Goal: Feedback & Contribution: Submit feedback/report problem

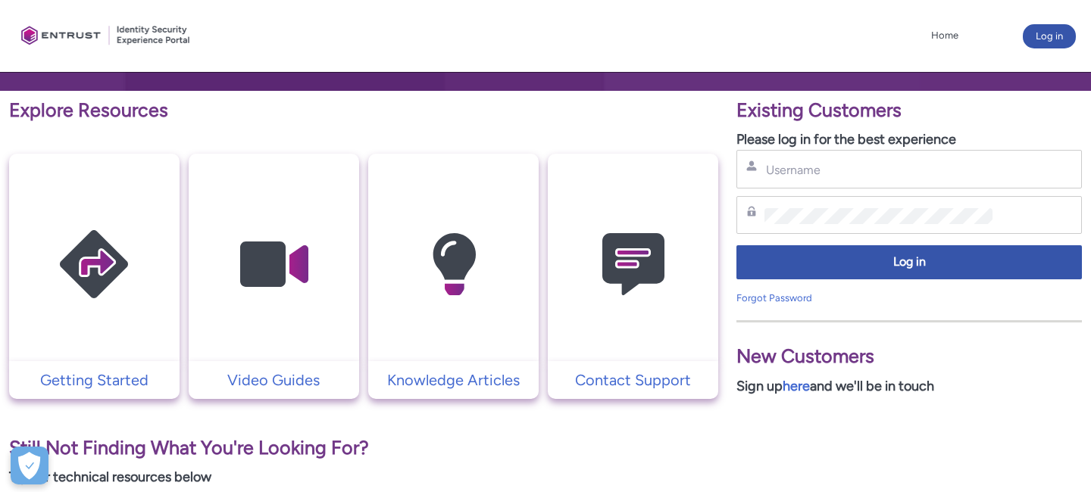
scroll to position [248, 0]
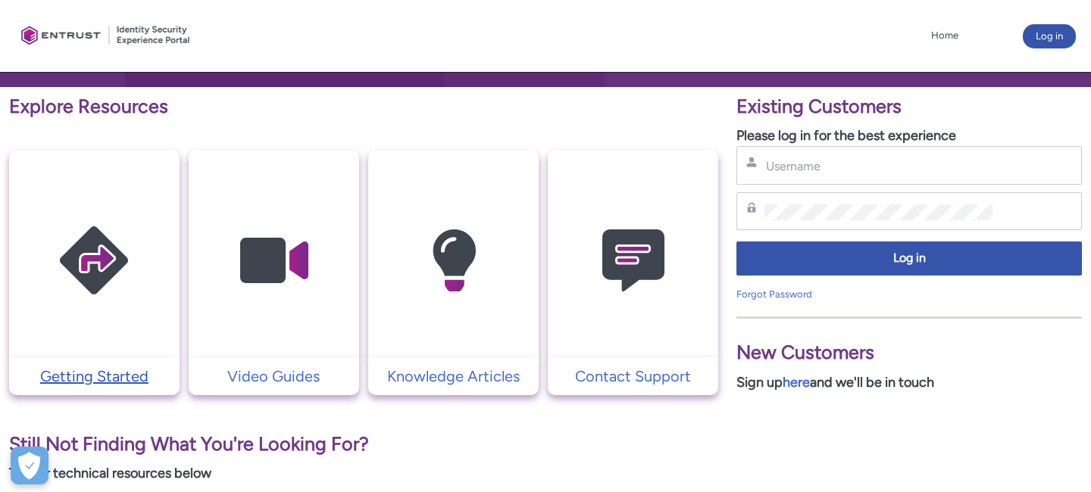
click at [113, 377] on p "Getting Started" at bounding box center [94, 376] width 155 height 23
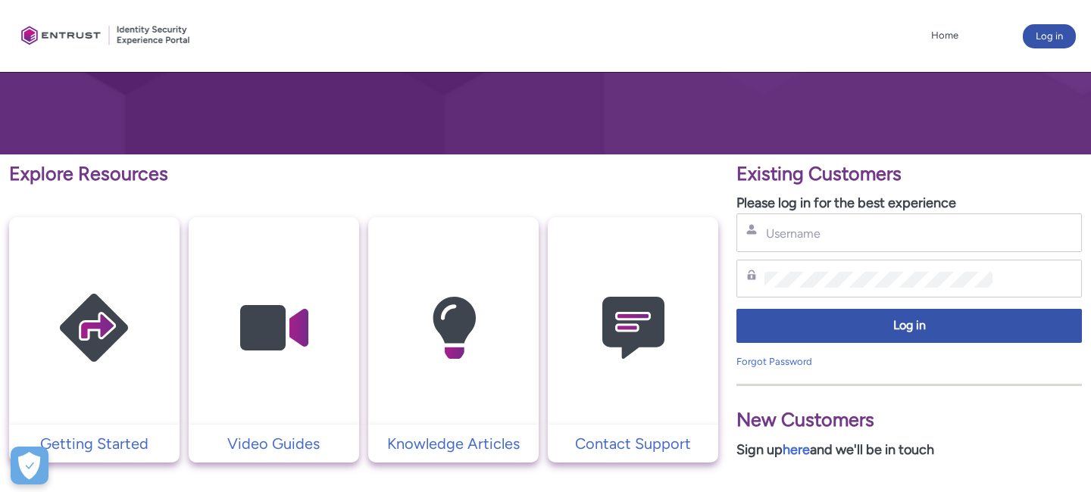
scroll to position [181, 0]
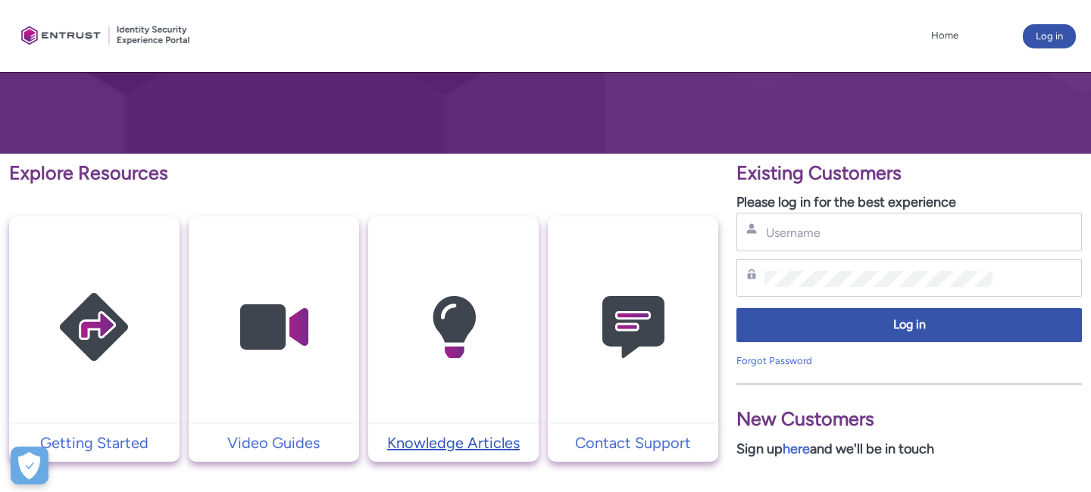
click at [425, 448] on p "Knowledge Articles" at bounding box center [453, 443] width 155 height 23
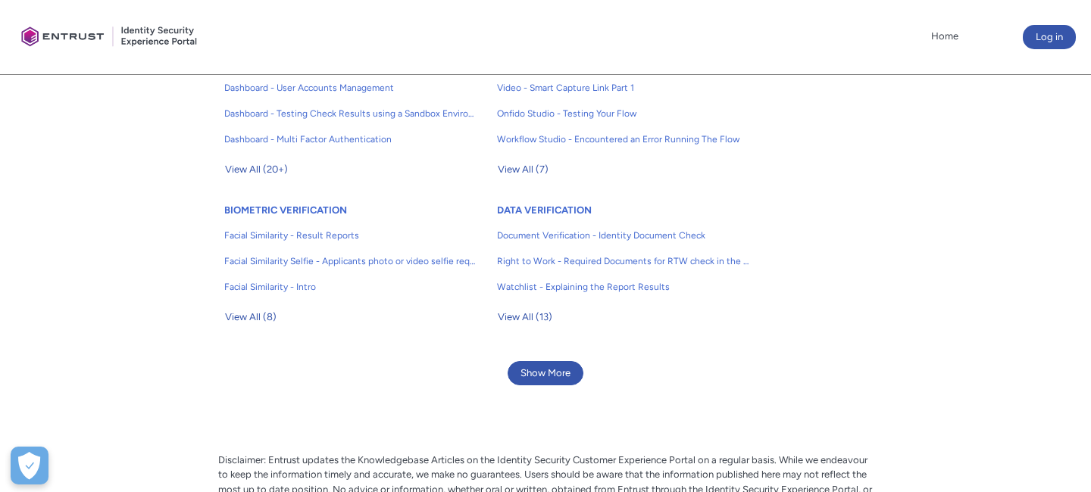
scroll to position [566, 0]
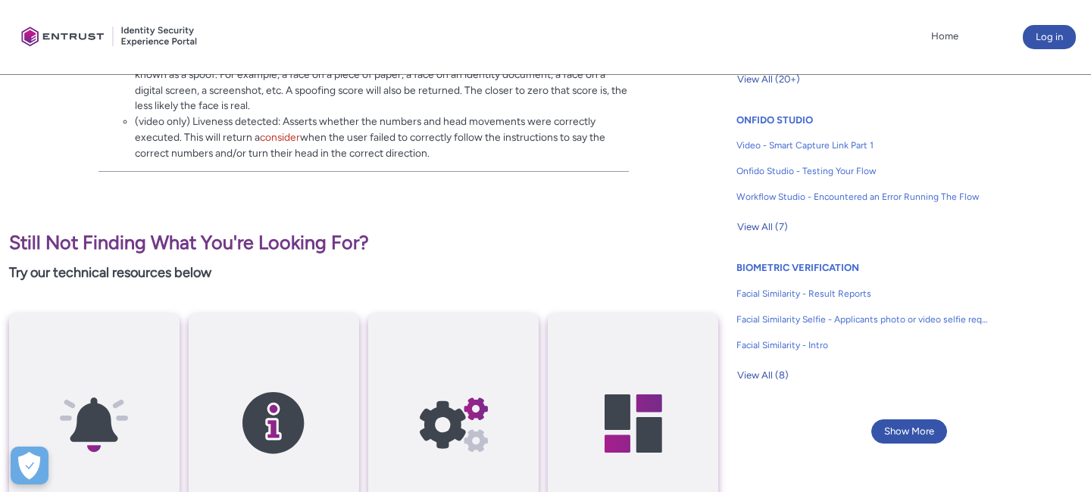
scroll to position [977, 0]
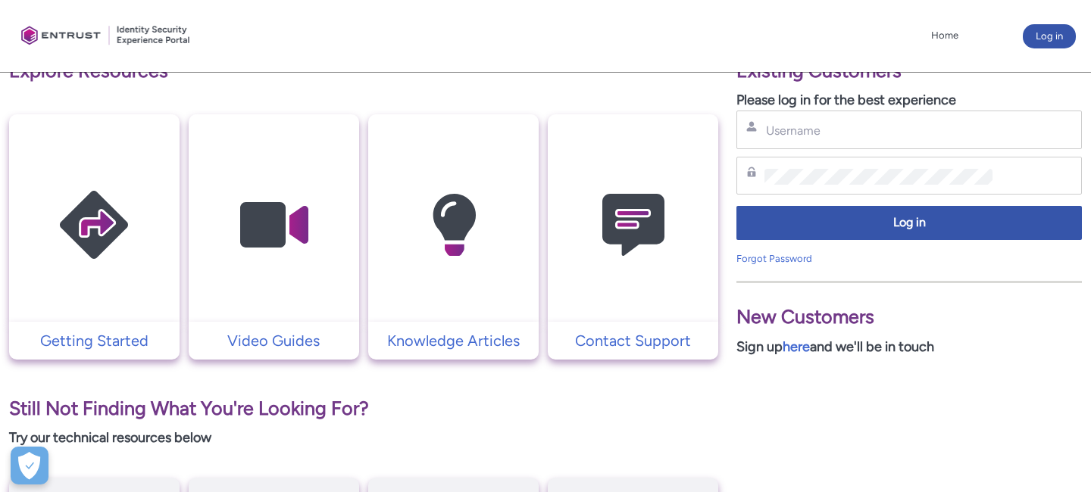
scroll to position [272, 0]
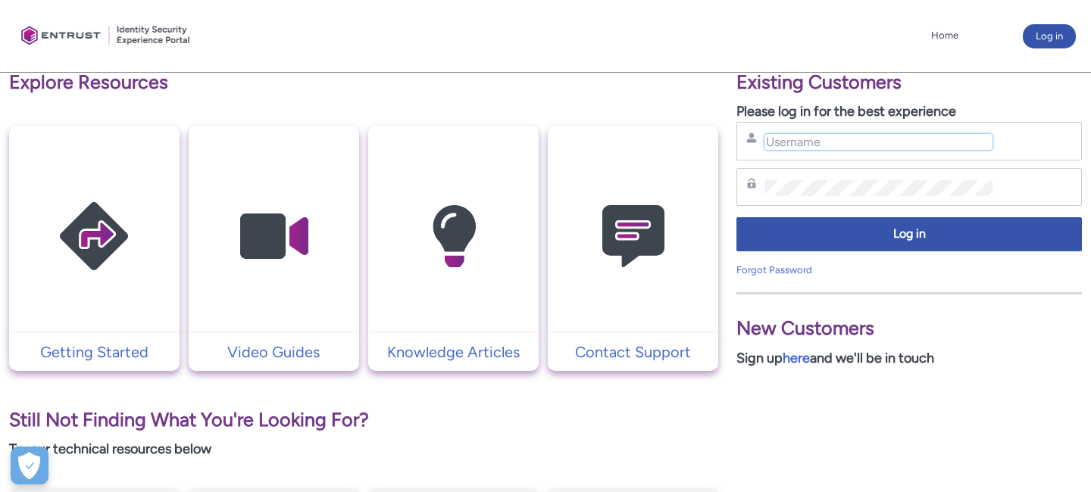
click at [780, 144] on input "Username" at bounding box center [878, 142] width 228 height 16
type input "mansi.shukla@entrust.com"
click at [818, 195] on div "Password" at bounding box center [909, 187] width 326 height 19
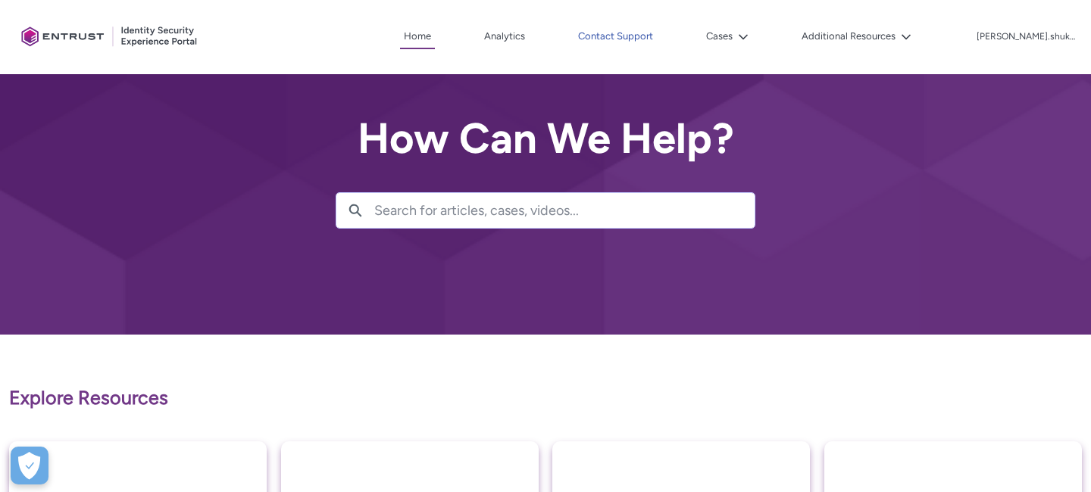
click at [644, 39] on link "Contact Support" at bounding box center [615, 36] width 83 height 23
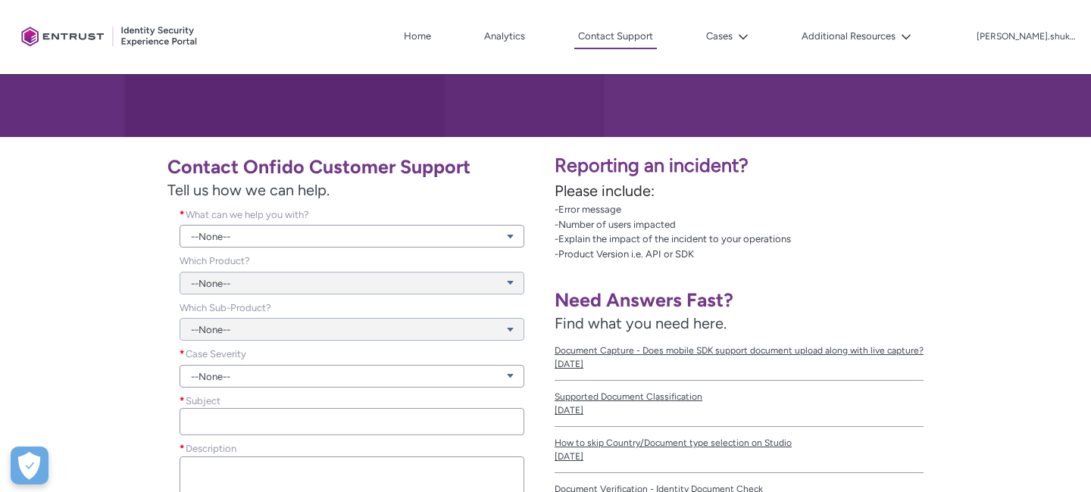
scroll to position [102, 0]
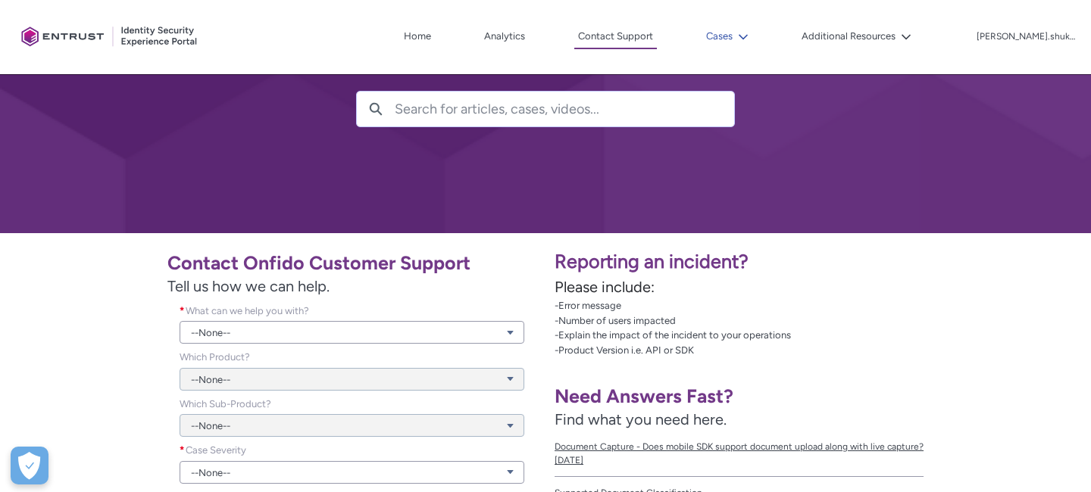
click at [752, 32] on button "Cases" at bounding box center [727, 36] width 50 height 23
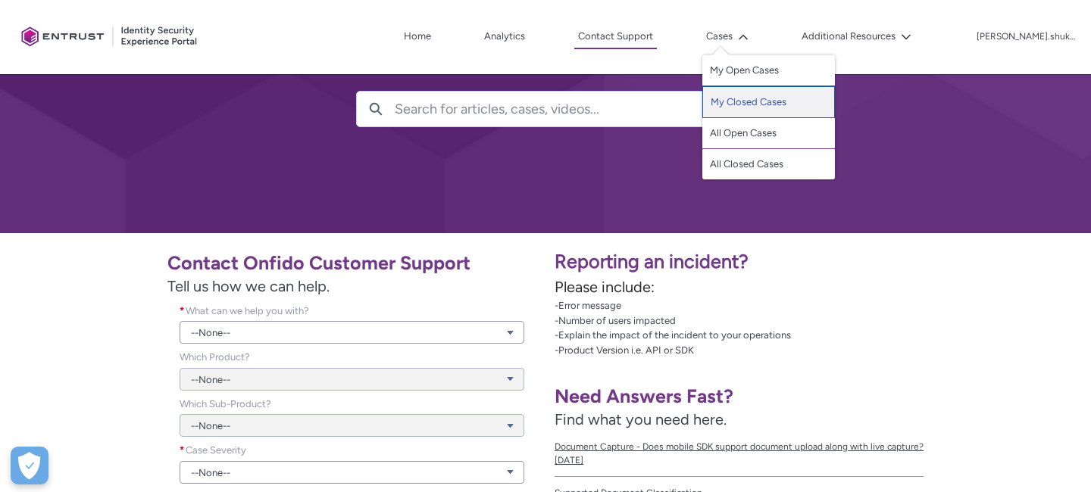
click at [762, 108] on link "My Closed Cases" at bounding box center [768, 102] width 133 height 32
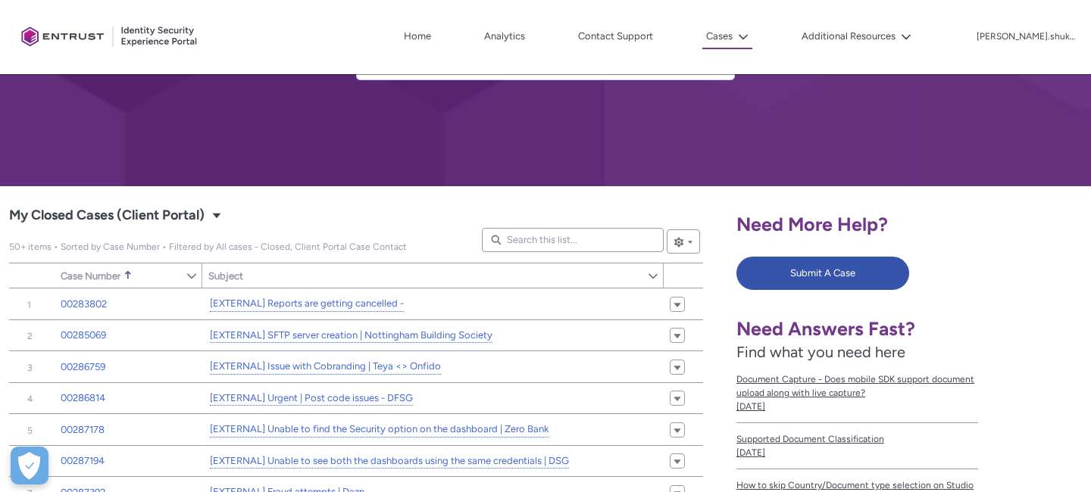
scroll to position [145, 0]
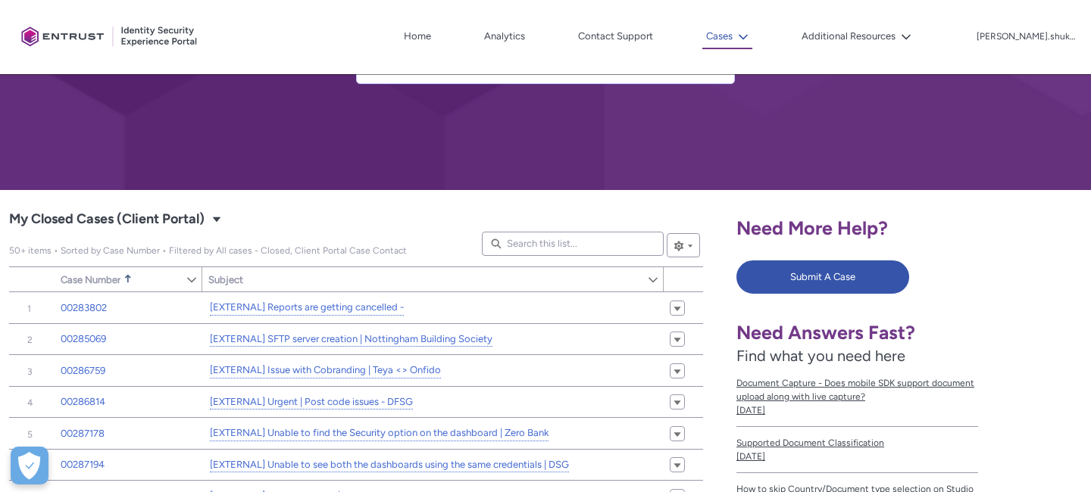
click at [752, 46] on button "Cases" at bounding box center [727, 37] width 50 height 24
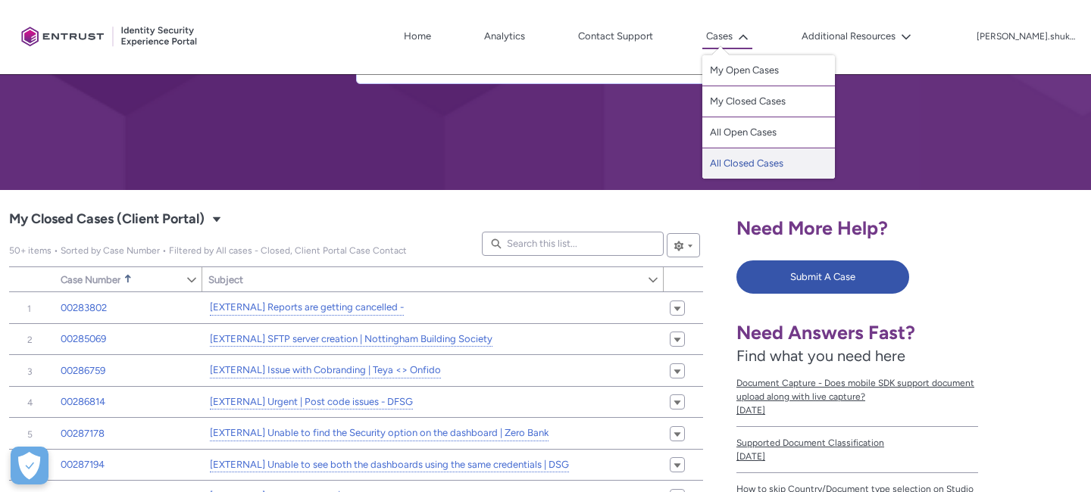
click at [773, 158] on link "All Closed Cases" at bounding box center [768, 163] width 133 height 30
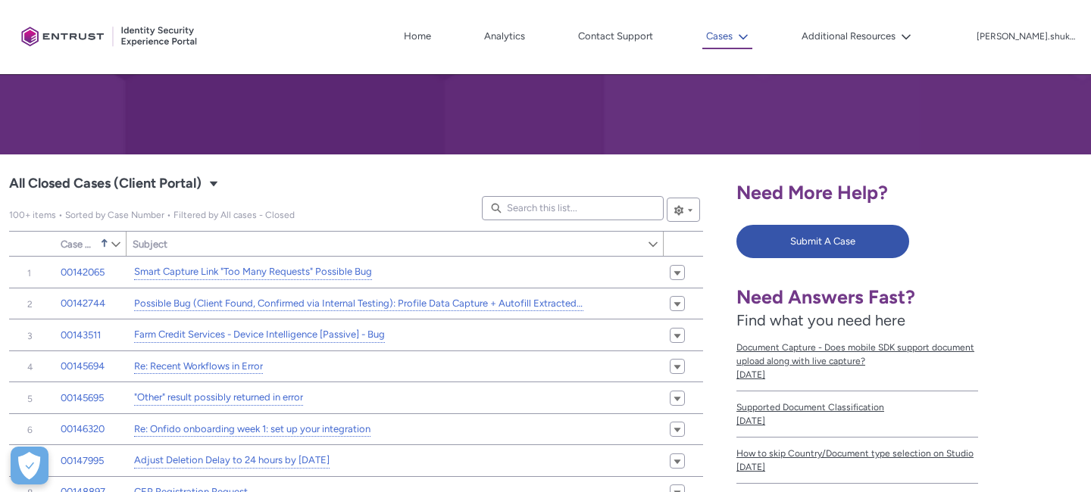
click at [752, 28] on button "Cases" at bounding box center [727, 37] width 50 height 24
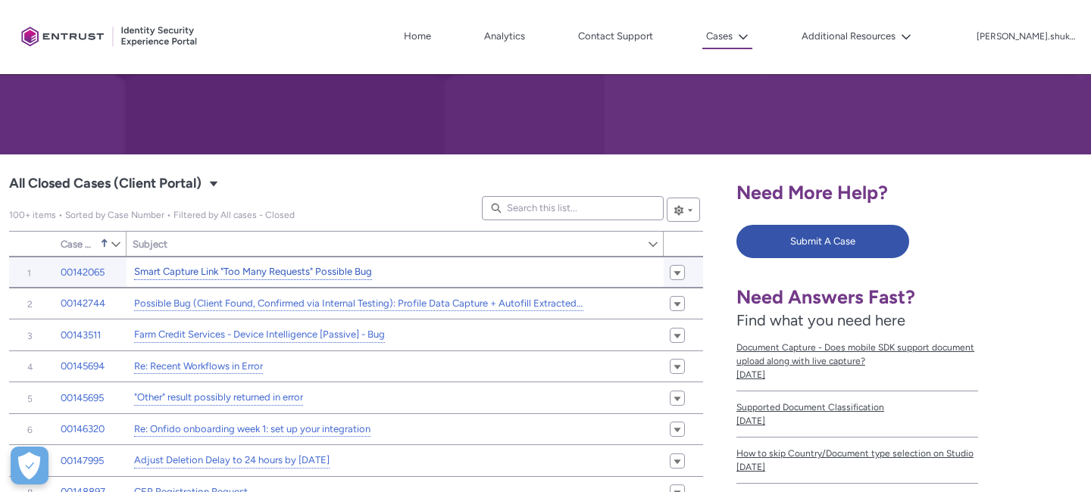
click at [214, 274] on link "Smart Capture Link "Too Many Requests" Possible Bug" at bounding box center [253, 272] width 238 height 16
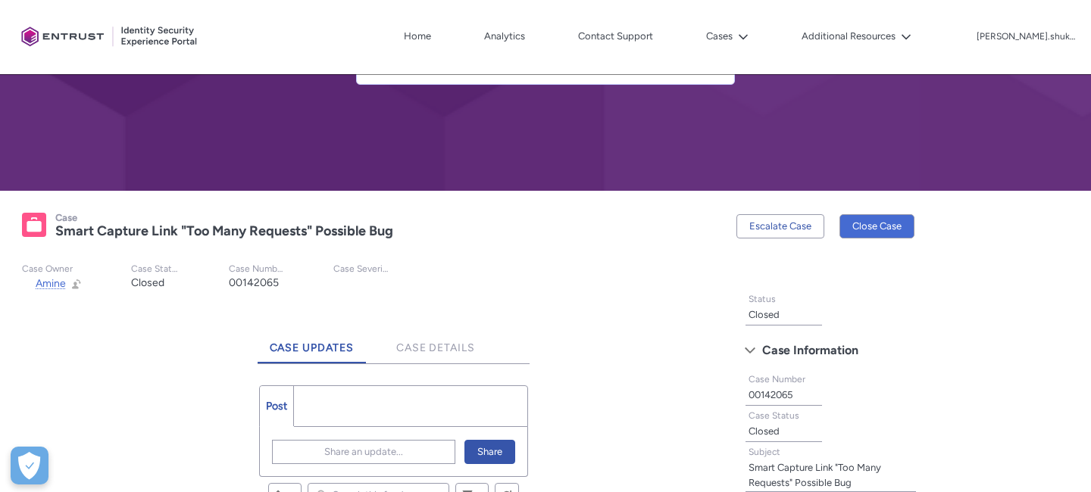
scroll to position [147, 0]
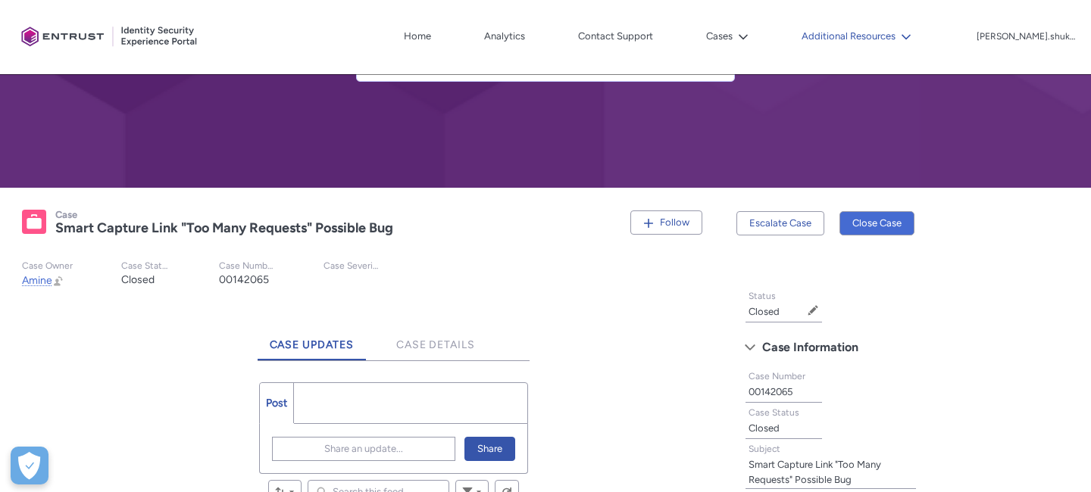
click at [915, 30] on button "Additional Resources" at bounding box center [856, 36] width 117 height 23
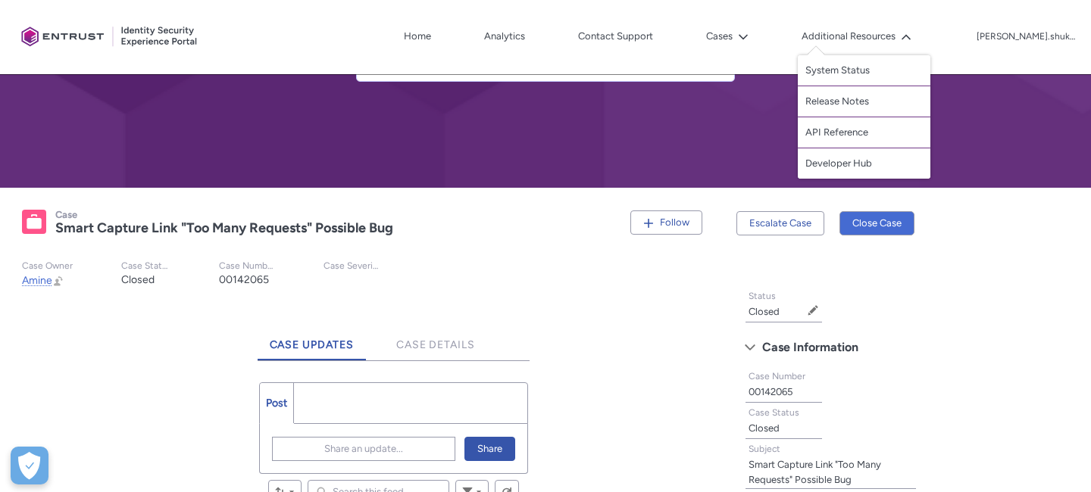
click at [575, 276] on slot "Case Owner Amine Open Amine Preview Open Amine Preview Change Owner Case Status…" at bounding box center [364, 274] width 708 height 52
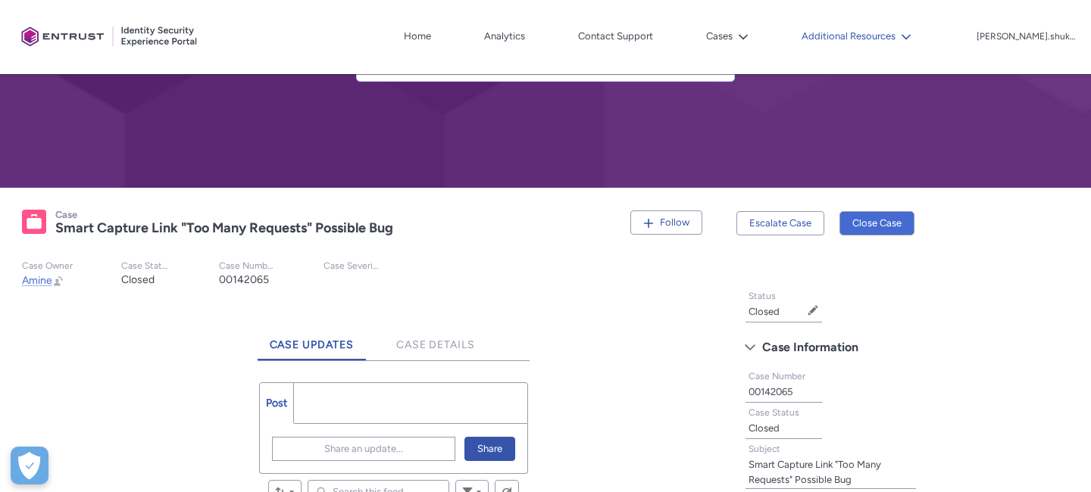
click at [908, 29] on button "Additional Resources" at bounding box center [856, 36] width 117 height 23
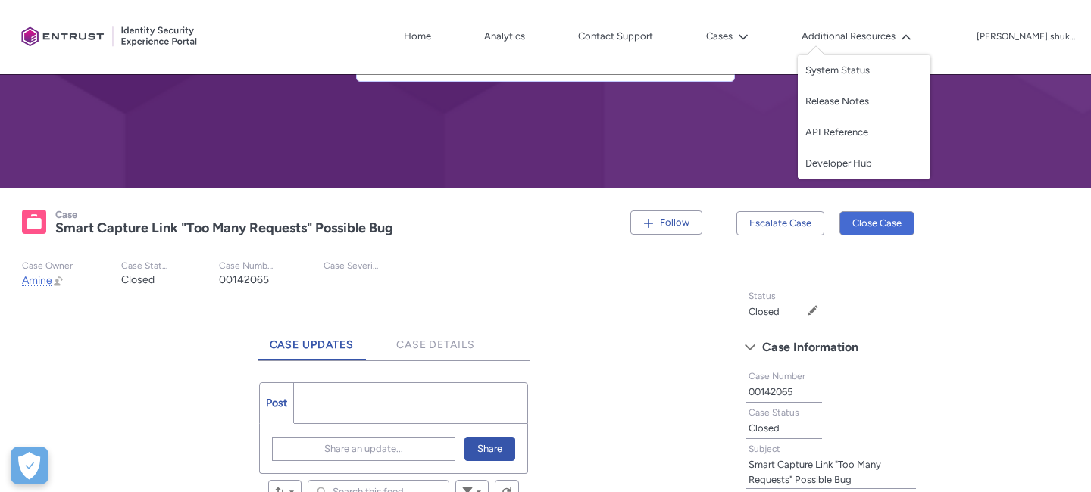
click at [927, 240] on div "Close Case" at bounding box center [884, 230] width 90 height 66
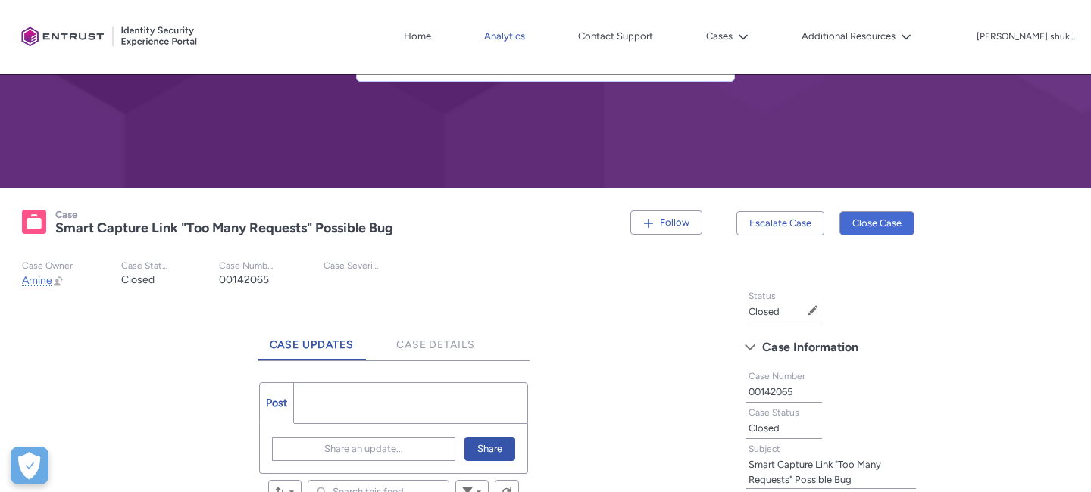
click at [529, 29] on link "Analytics" at bounding box center [504, 36] width 48 height 23
click at [435, 36] on link "Home" at bounding box center [417, 36] width 35 height 23
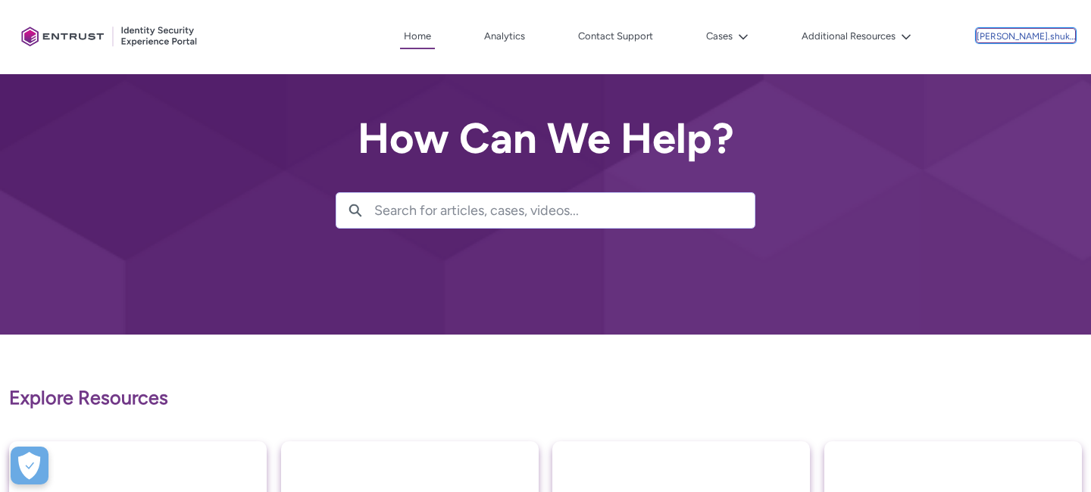
click at [1058, 36] on p "mansi.shukla.cep" at bounding box center [1026, 37] width 98 height 11
click at [1030, 79] on link "Log Out" at bounding box center [1039, 69] width 71 height 26
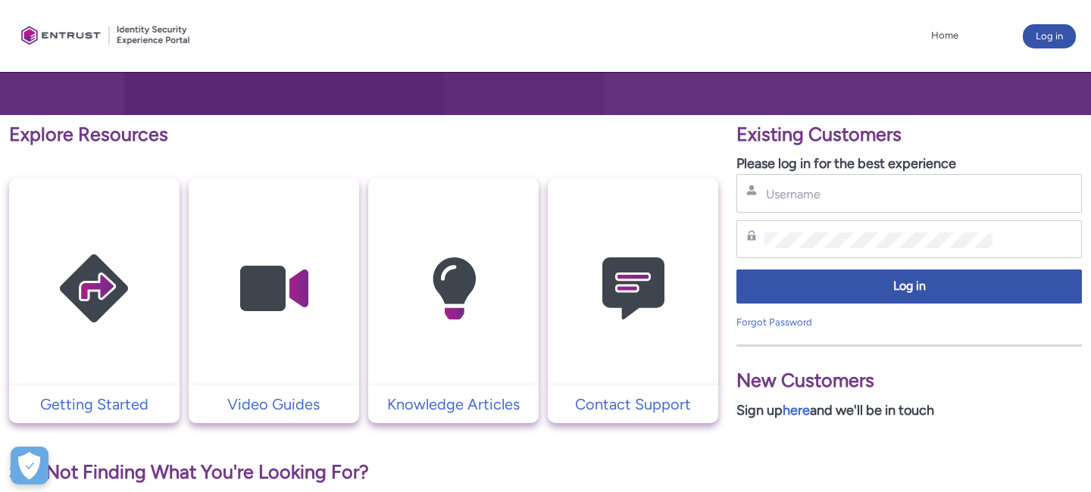
scroll to position [225, 0]
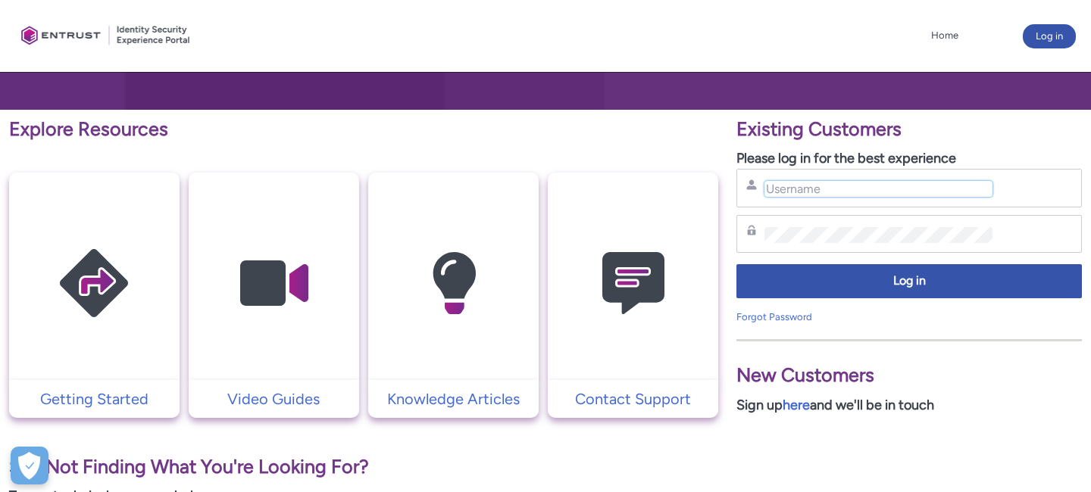
click at [824, 185] on input "Username" at bounding box center [878, 189] width 228 height 16
type input "[PERSON_NAME][EMAIL_ADDRESS][DOMAIN_NAME]"
click at [989, 377] on p "New Customers" at bounding box center [908, 375] width 345 height 29
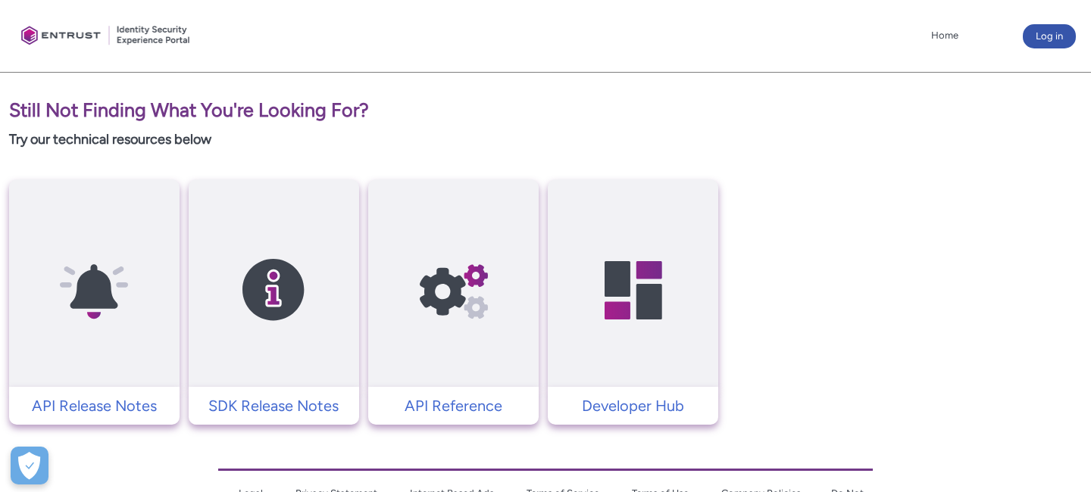
scroll to position [583, 0]
click at [930, 346] on div "Existing Customers Please log in for the best experience [PERSON_NAME][EMAIL_AD…" at bounding box center [909, 88] width 364 height 672
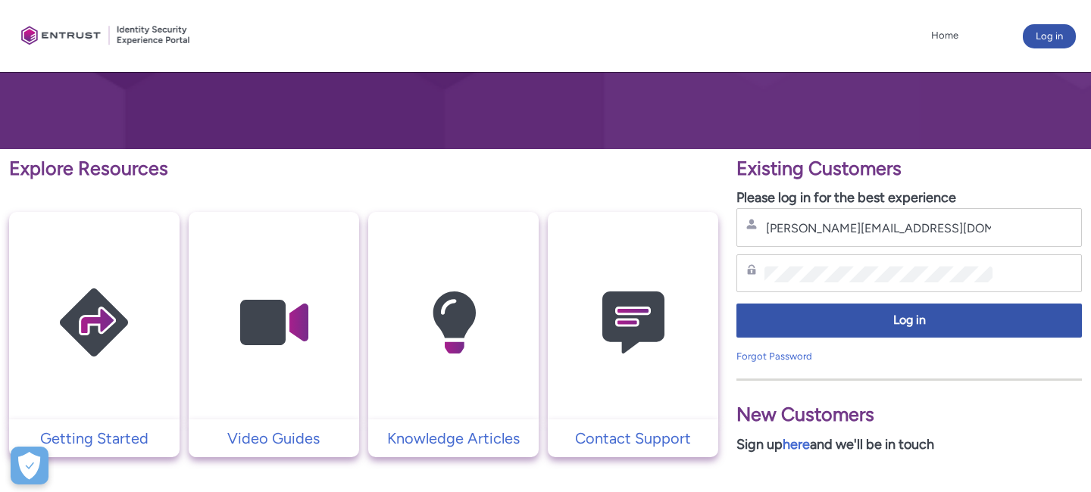
scroll to position [185, 0]
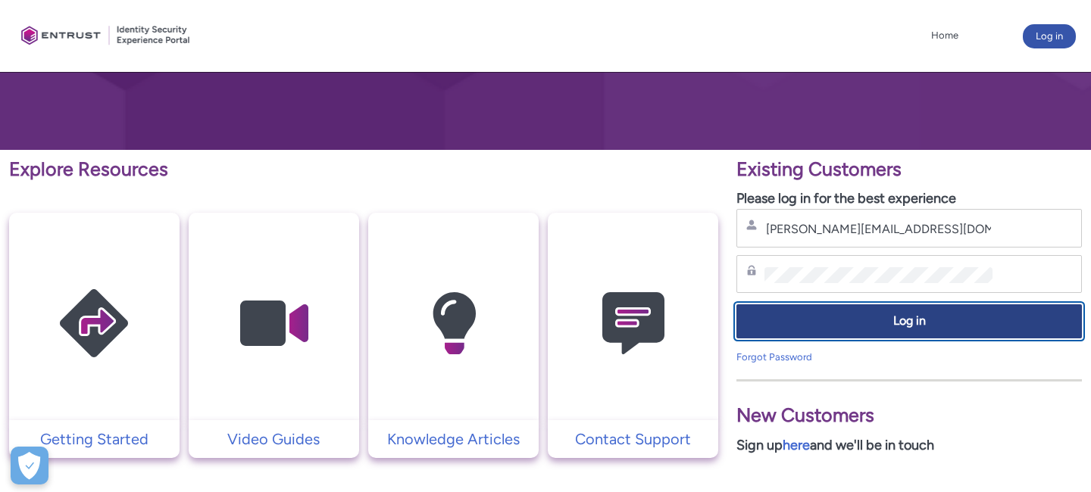
click at [909, 328] on span "Log in" at bounding box center [909, 321] width 326 height 17
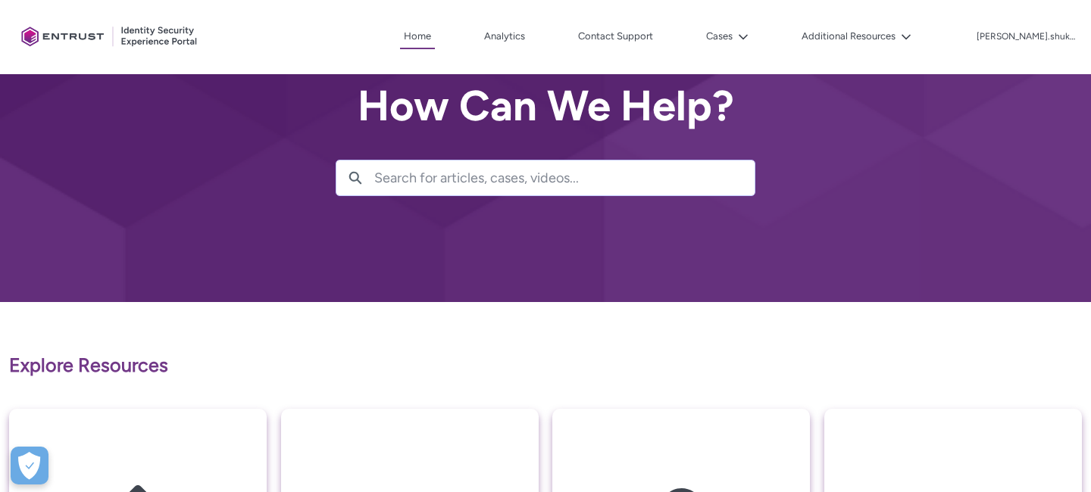
scroll to position [2, 0]
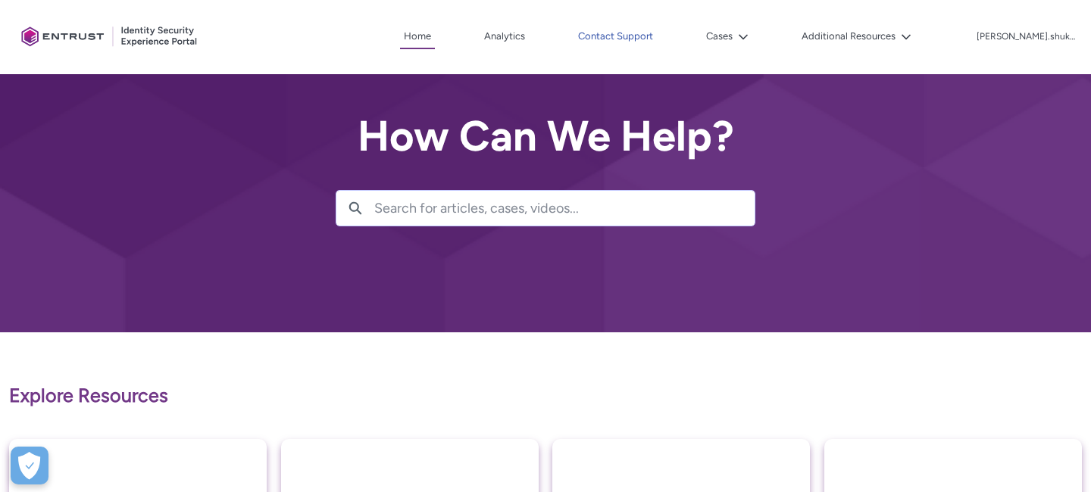
click at [647, 39] on link "Contact Support" at bounding box center [615, 36] width 83 height 23
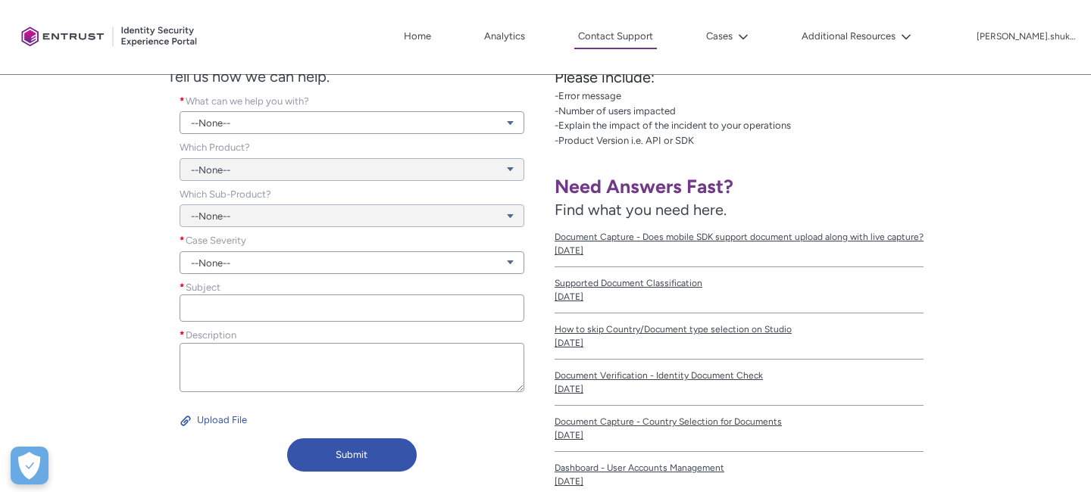
scroll to position [298, 0]
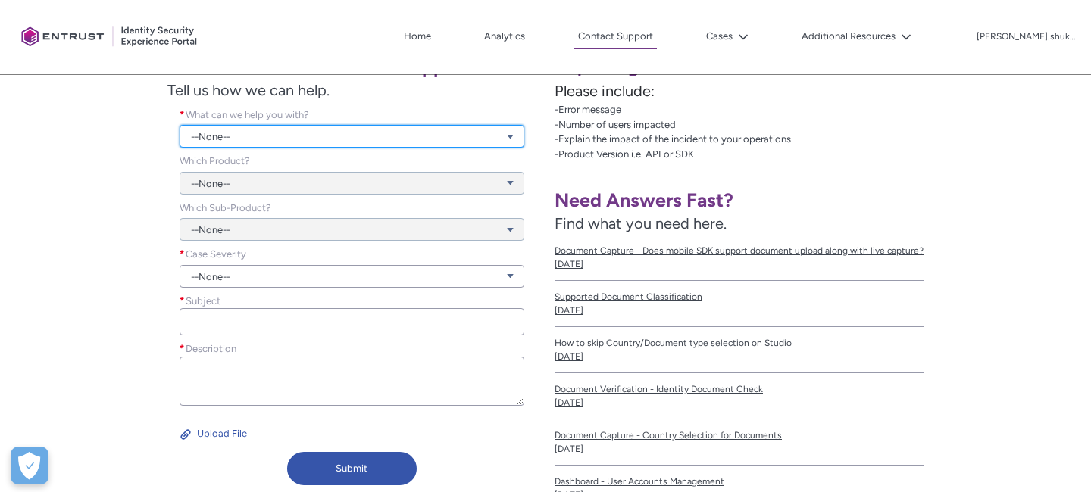
click at [239, 140] on link "--None--" at bounding box center [352, 136] width 345 height 23
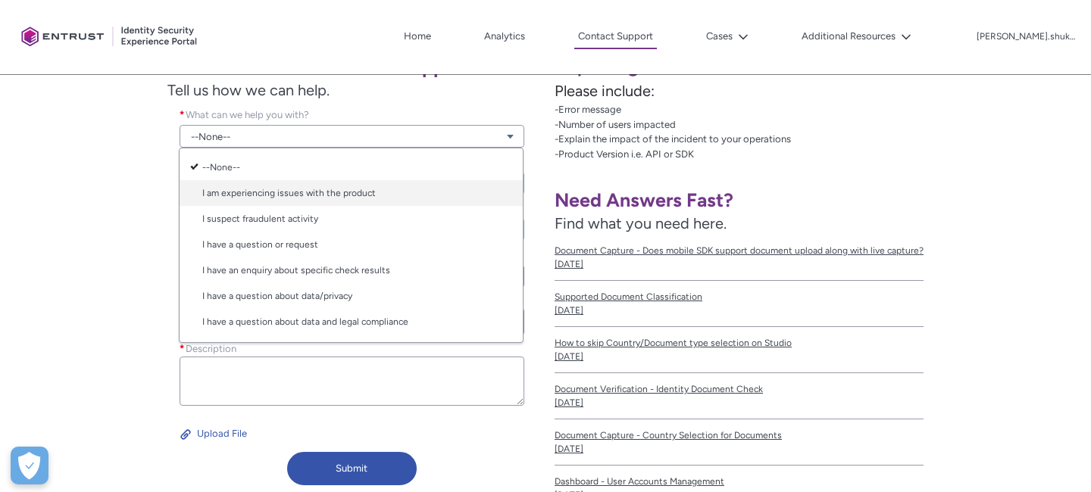
click at [256, 188] on link "I am experiencing issues with the product" at bounding box center [351, 193] width 343 height 26
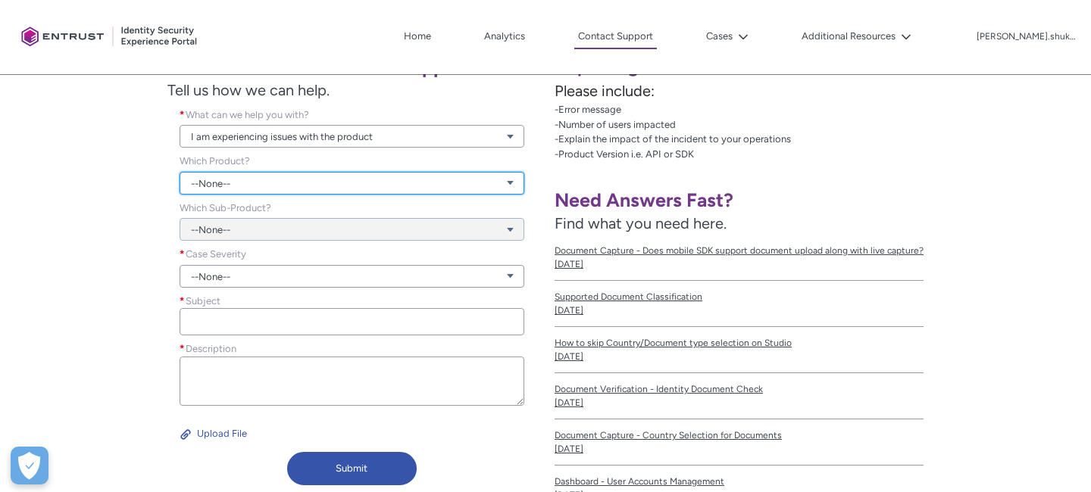
click at [259, 176] on link "--None--" at bounding box center [352, 183] width 345 height 23
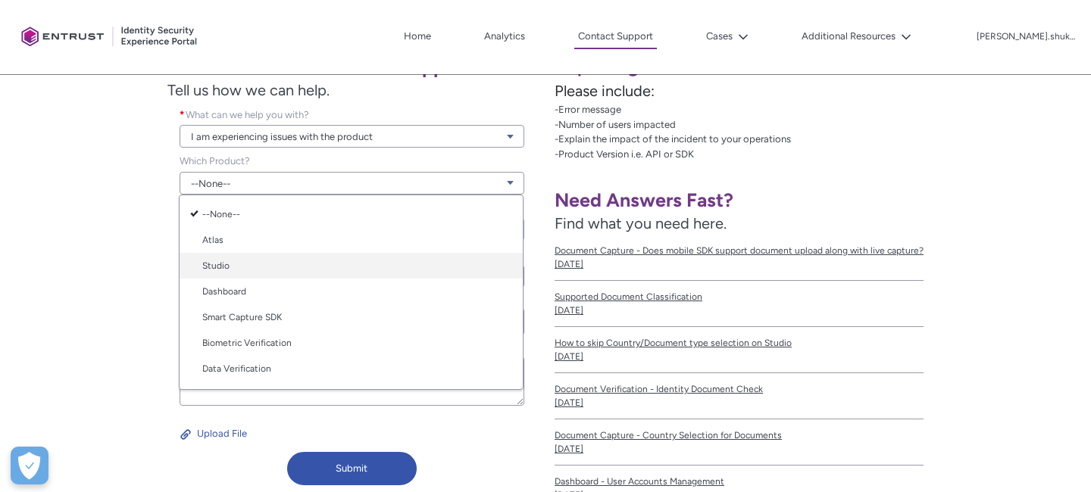
click at [242, 271] on link "Studio" at bounding box center [351, 266] width 343 height 26
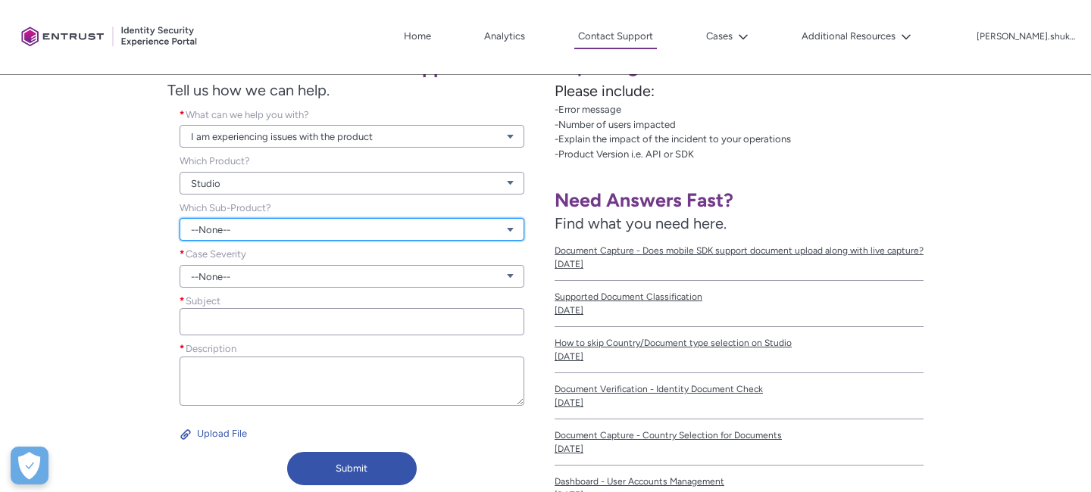
click at [239, 236] on link "--None--" at bounding box center [352, 229] width 345 height 23
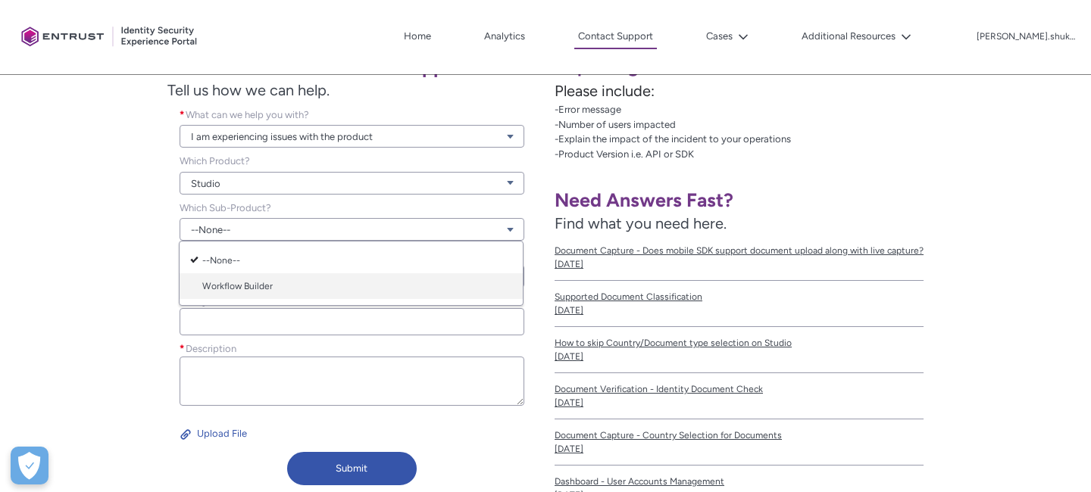
click at [236, 289] on link "Workflow Builder" at bounding box center [351, 286] width 343 height 26
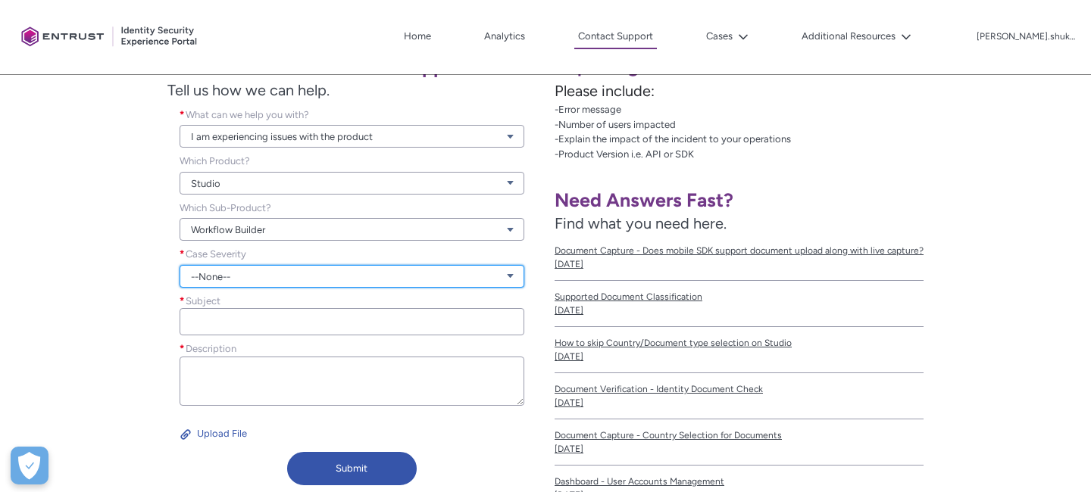
click at [233, 270] on link "--None--" at bounding box center [352, 276] width 345 height 23
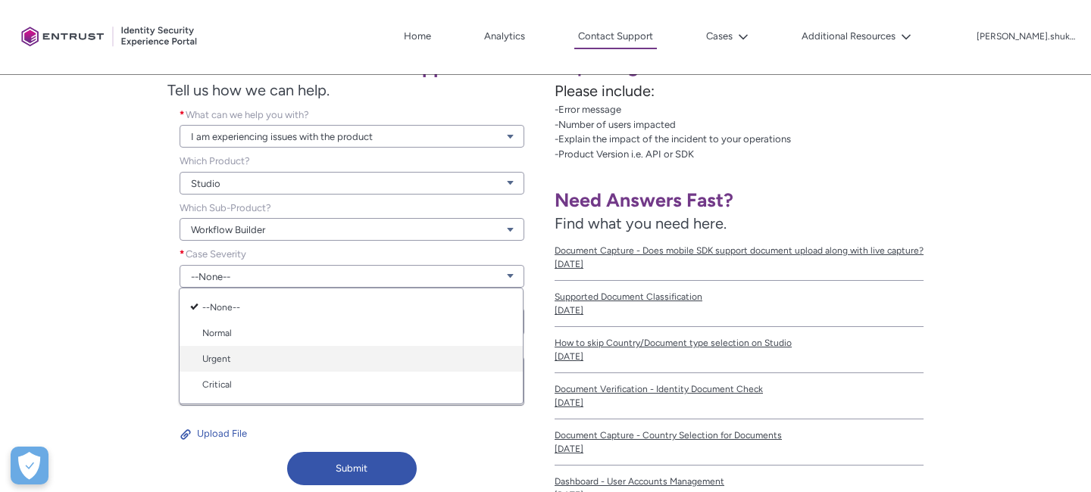
click at [232, 357] on link "Urgent" at bounding box center [351, 359] width 343 height 26
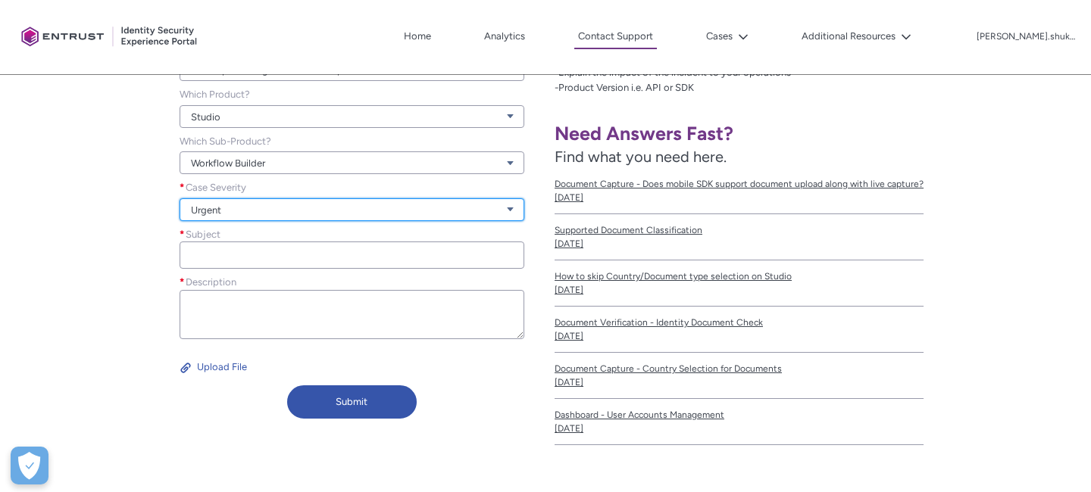
scroll to position [369, 0]
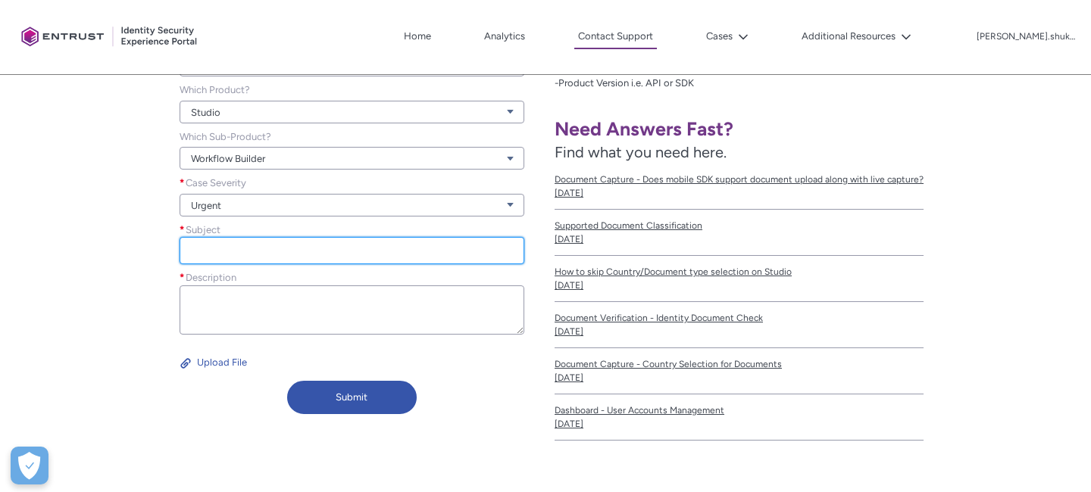
click at [223, 251] on input "Subject *" at bounding box center [352, 250] width 345 height 27
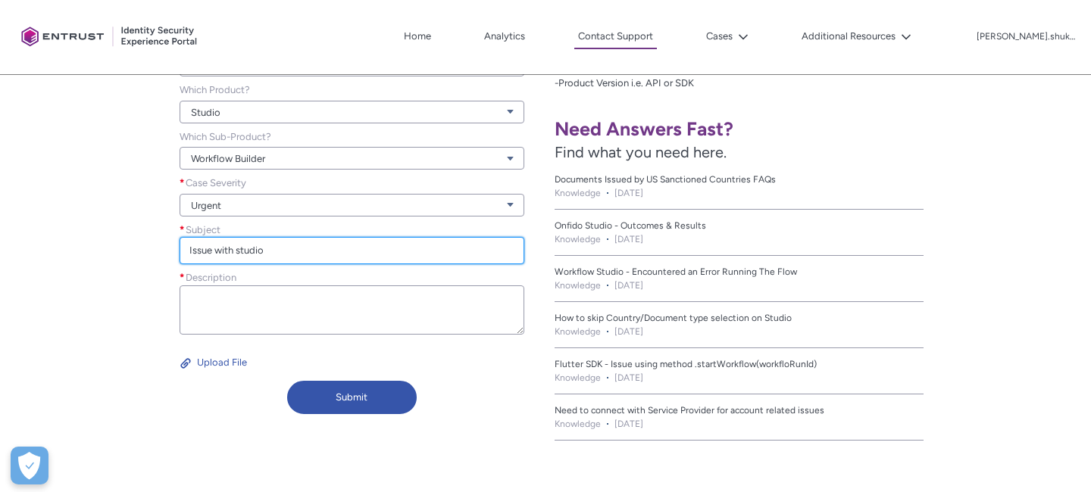
type input "Issue with studio"
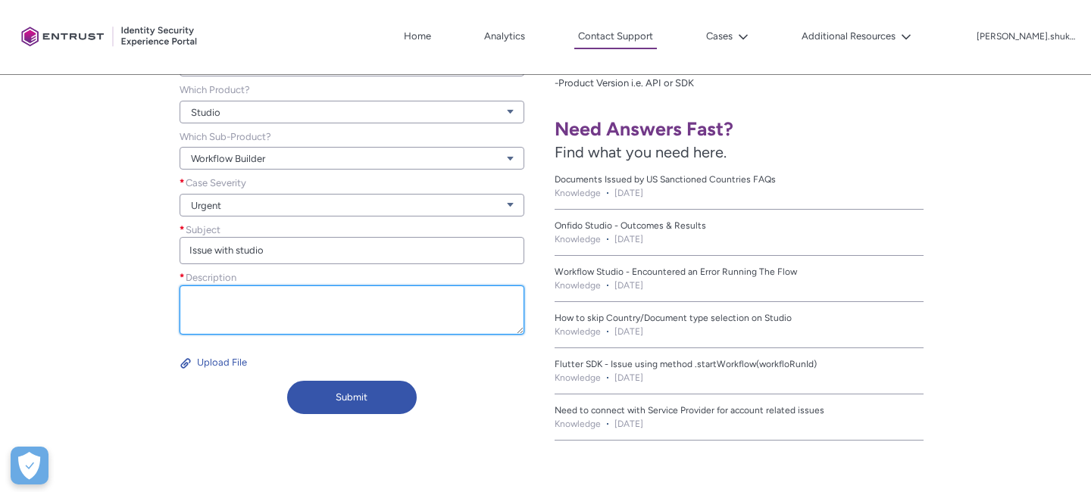
click at [393, 299] on textarea "Description *" at bounding box center [352, 310] width 345 height 49
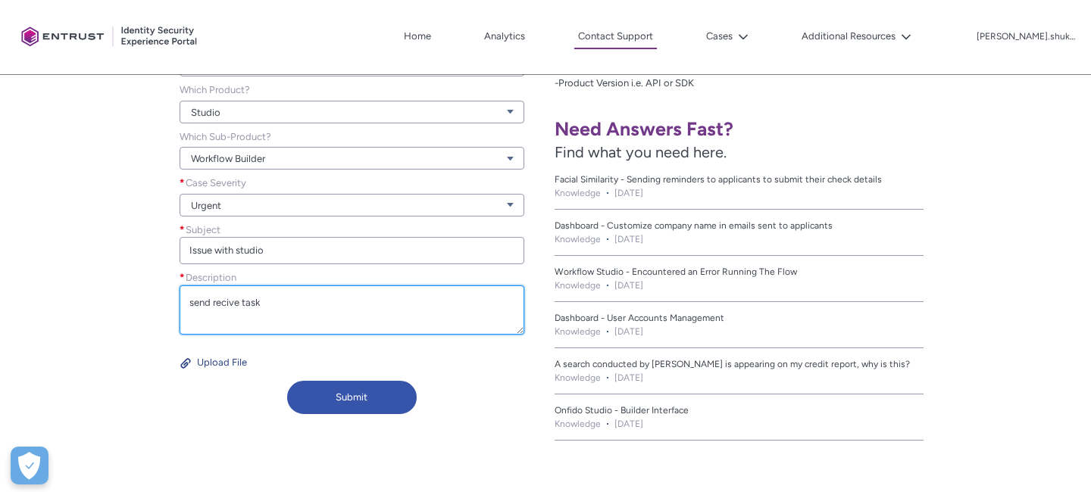
type textarea "send recive task"
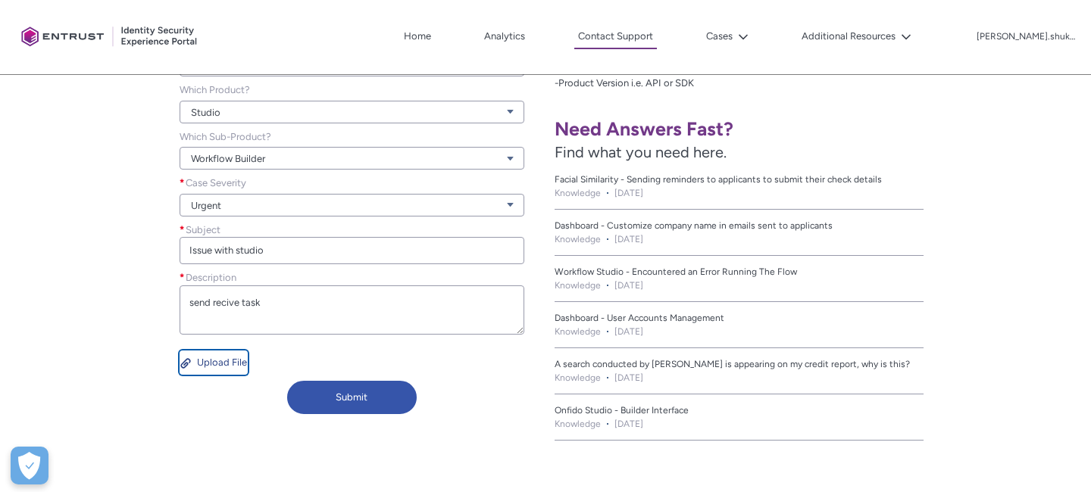
click at [228, 359] on button "Upload File" at bounding box center [214, 363] width 68 height 24
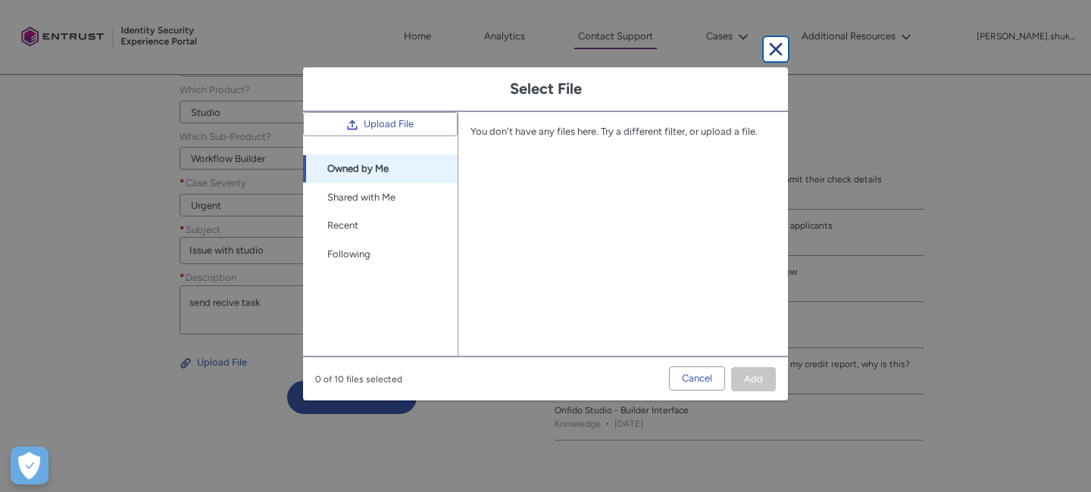
click at [777, 43] on button "Cancel and close" at bounding box center [776, 49] width 24 height 24
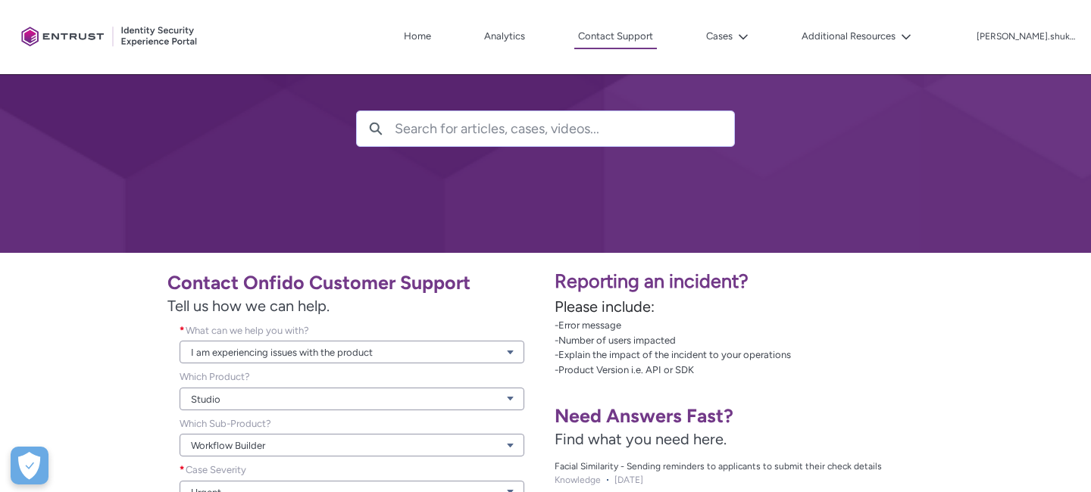
scroll to position [15, 0]
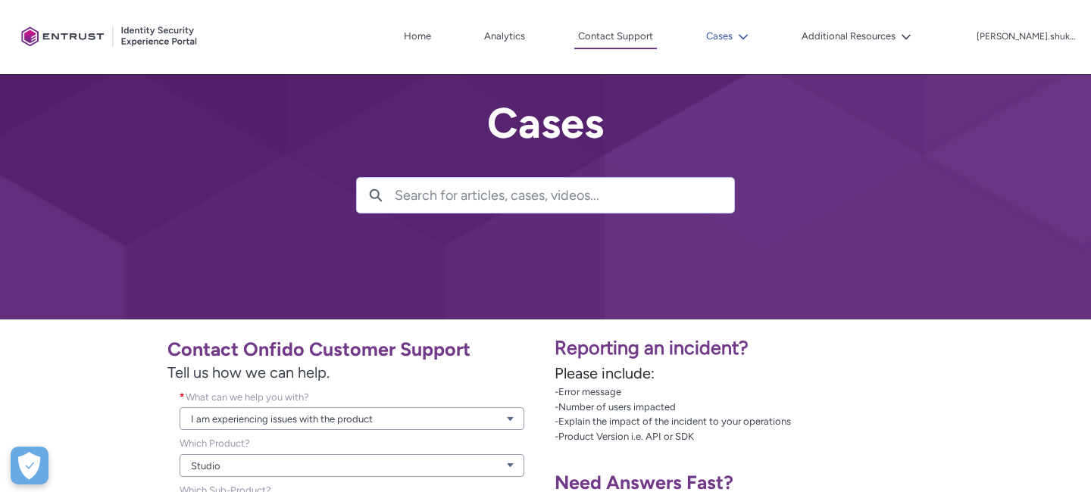
click at [752, 32] on button "Cases" at bounding box center [727, 36] width 50 height 23
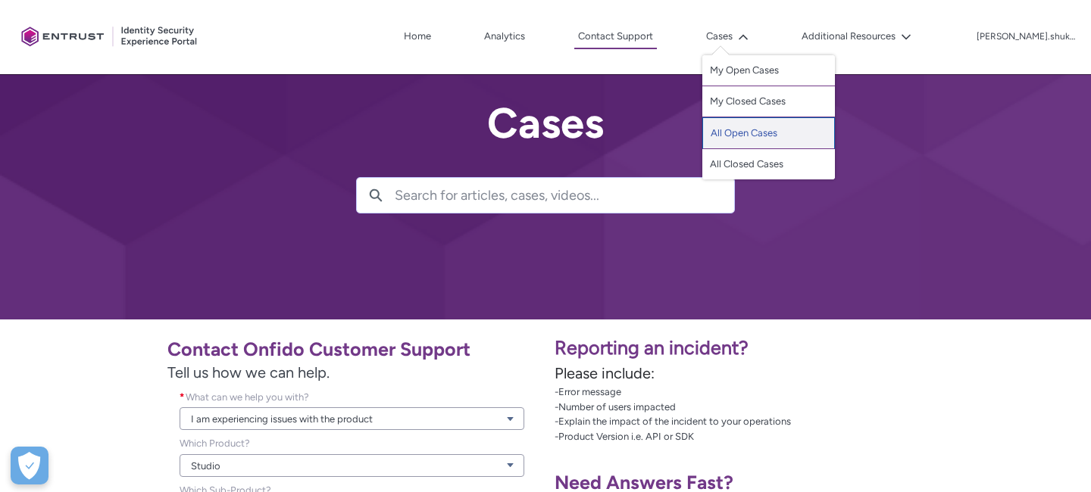
click at [754, 136] on link "All Open Cases" at bounding box center [768, 133] width 133 height 32
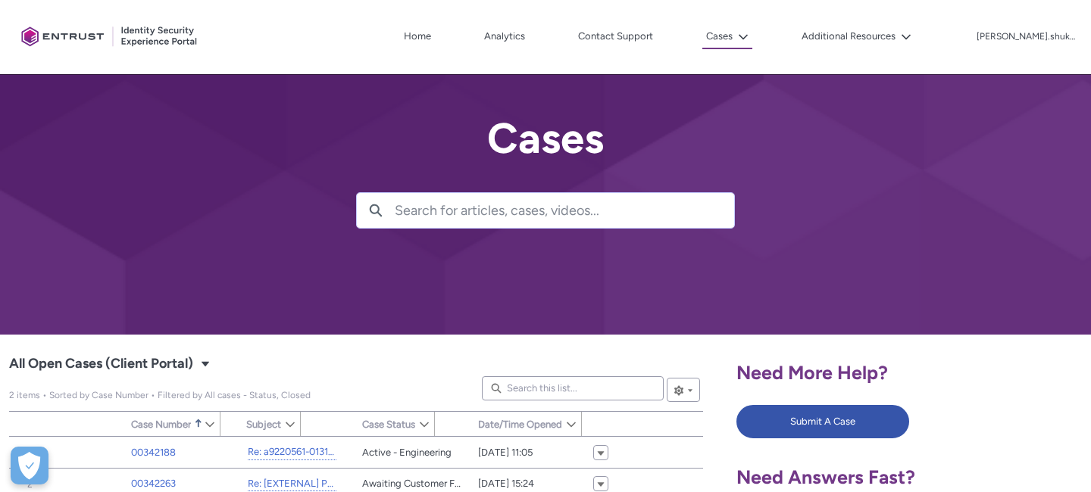
type input "80"
type input "415"
type input "188"
type input "121"
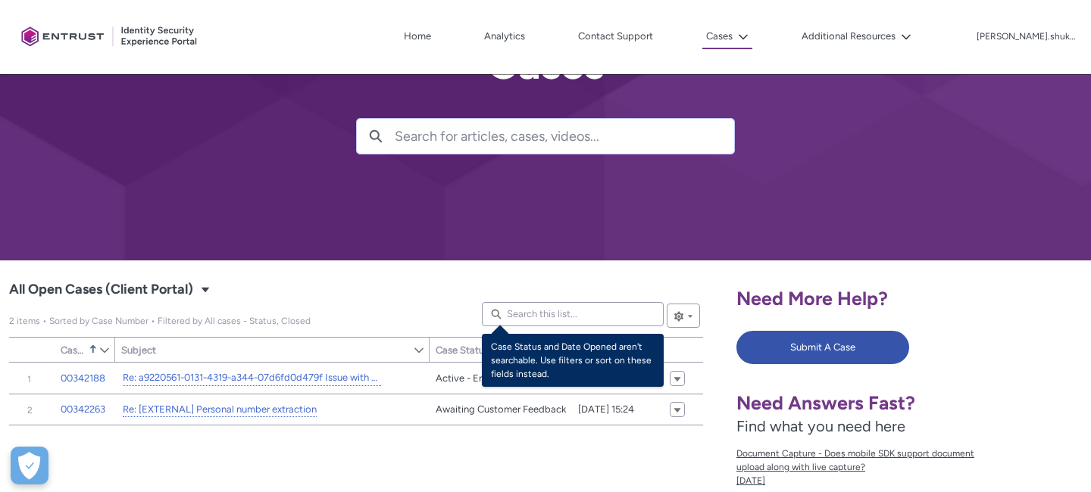
scroll to position [83, 0]
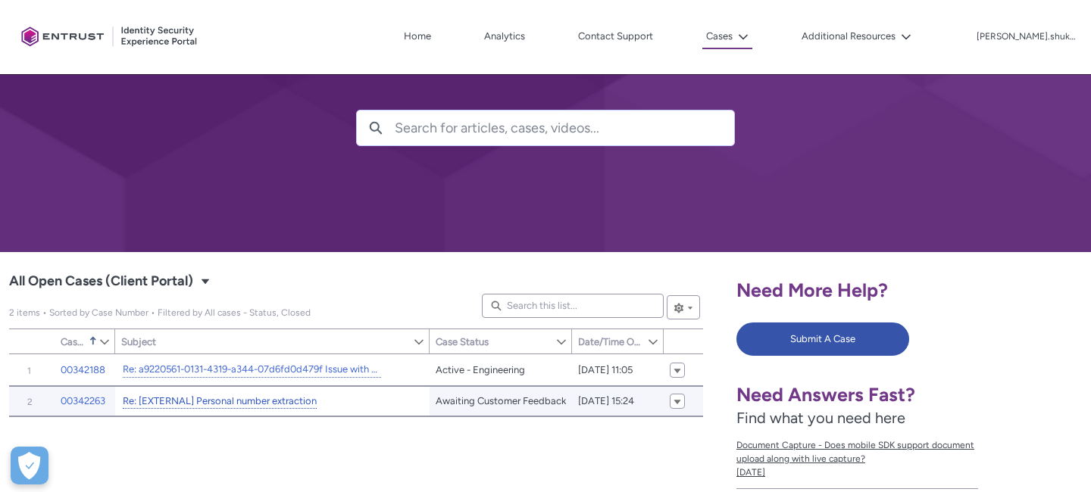
click at [264, 405] on link "Re: [EXTERNAL] Personal number extraction" at bounding box center [220, 402] width 194 height 16
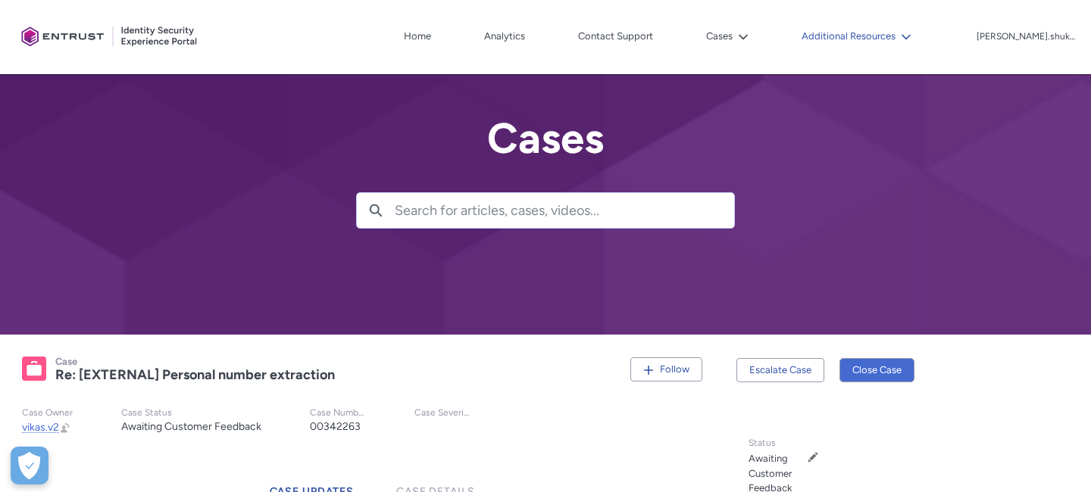
click at [892, 28] on button "Additional Resources" at bounding box center [856, 36] width 117 height 23
click at [891, 37] on button "Additional Resources" at bounding box center [856, 36] width 117 height 23
click at [908, 39] on button "Additional Resources" at bounding box center [856, 36] width 117 height 23
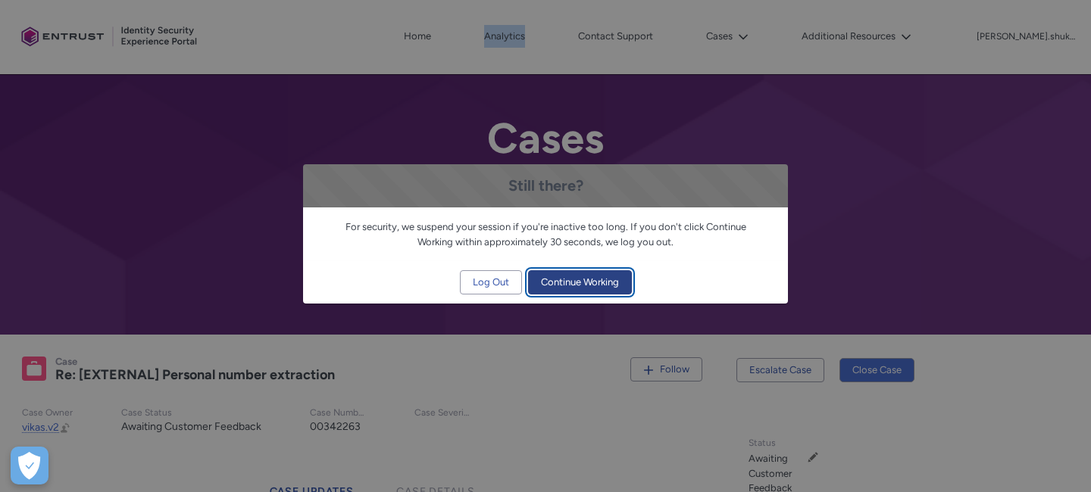
click at [568, 287] on span "Continue Working" at bounding box center [580, 282] width 78 height 23
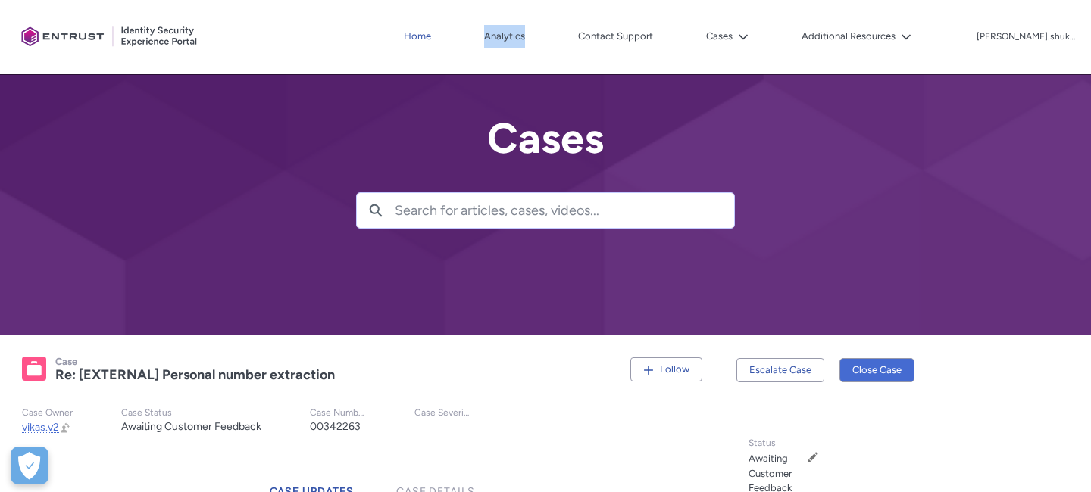
click at [435, 40] on link "Home" at bounding box center [417, 36] width 35 height 23
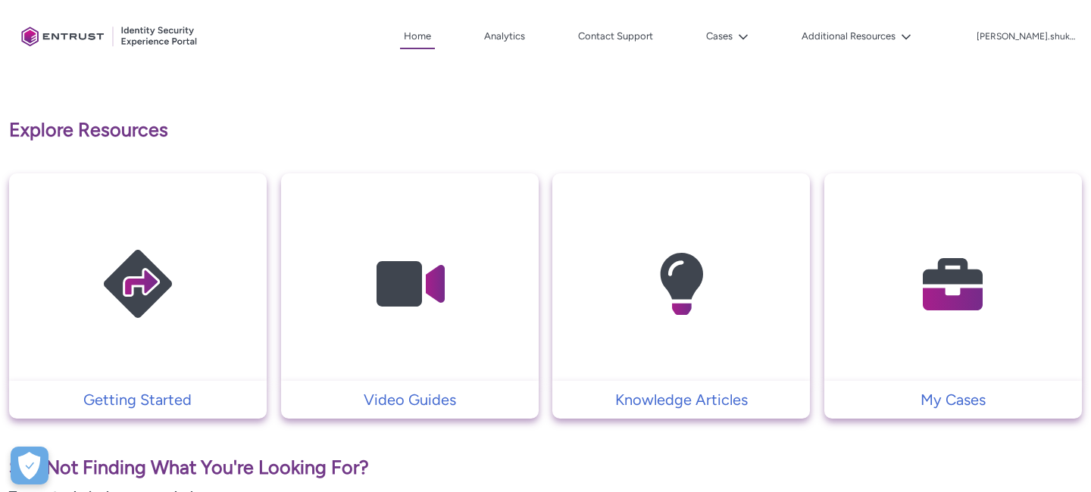
scroll to position [278, 0]
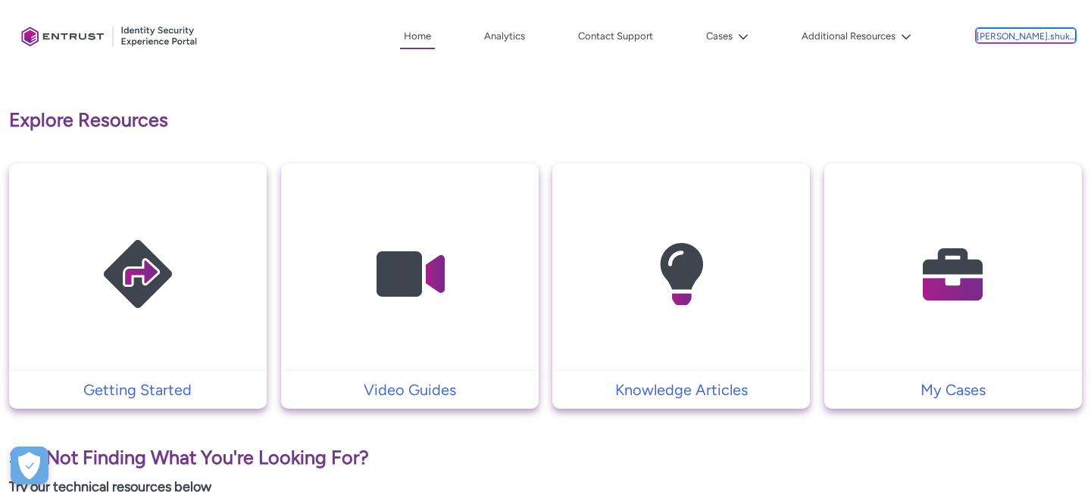
click at [1023, 30] on div "mansi.shukla.cep" at bounding box center [1026, 36] width 98 height 14
click at [1023, 65] on span "Log Out" at bounding box center [1029, 69] width 33 height 14
